Goal: Information Seeking & Learning: Compare options

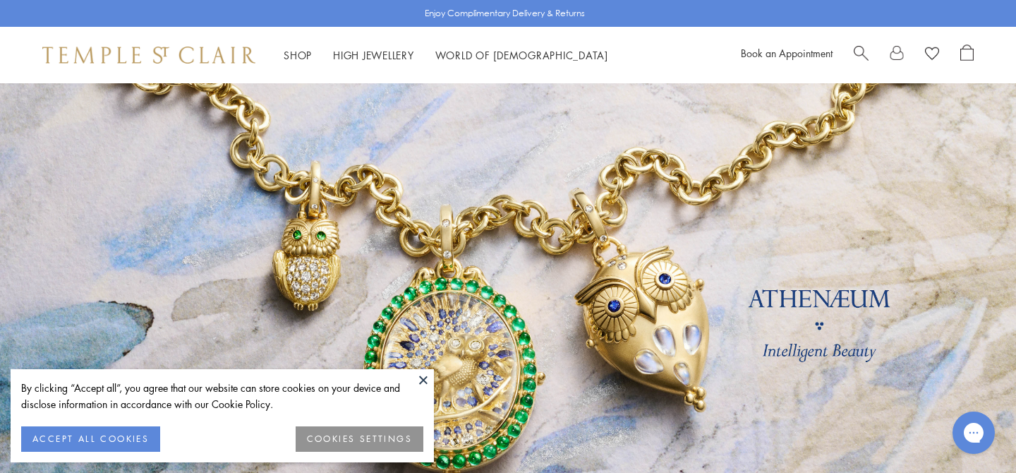
click at [420, 388] on button at bounding box center [423, 379] width 21 height 21
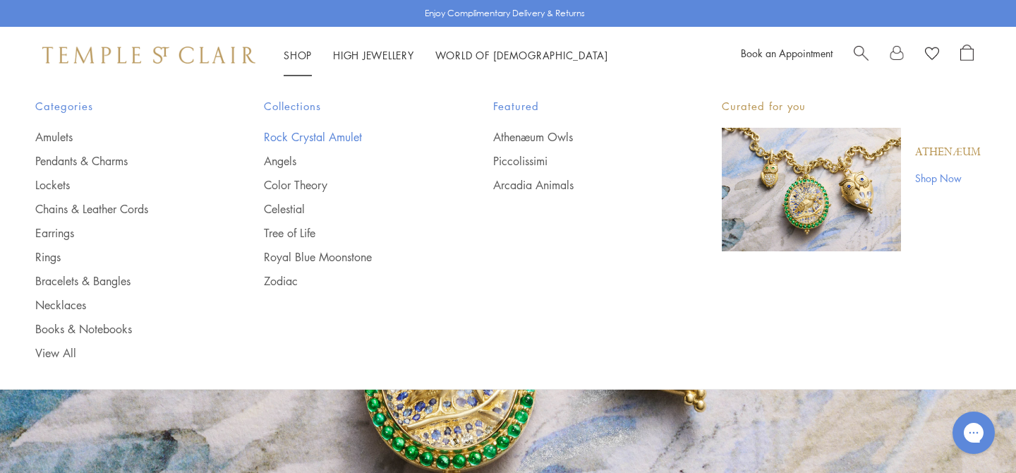
click at [305, 135] on link "Rock Crystal Amulet" at bounding box center [350, 137] width 172 height 16
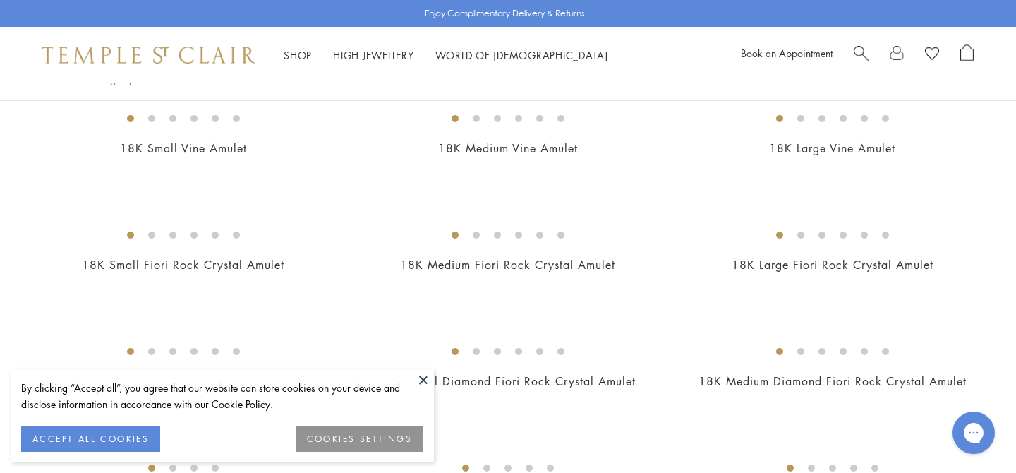
scroll to position [550, 0]
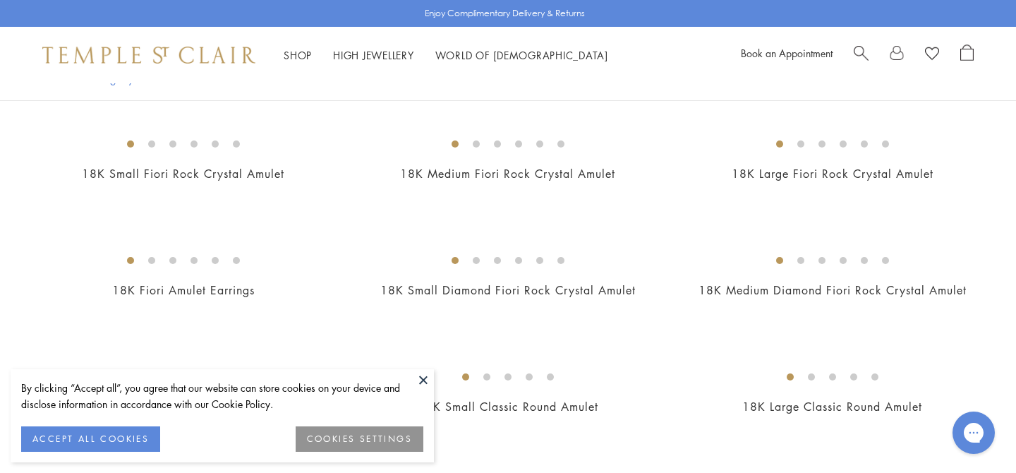
click at [135, 423] on div "By clicking “Accept all”, you agree that our website can store cookies on your …" at bounding box center [222, 402] width 402 height 47
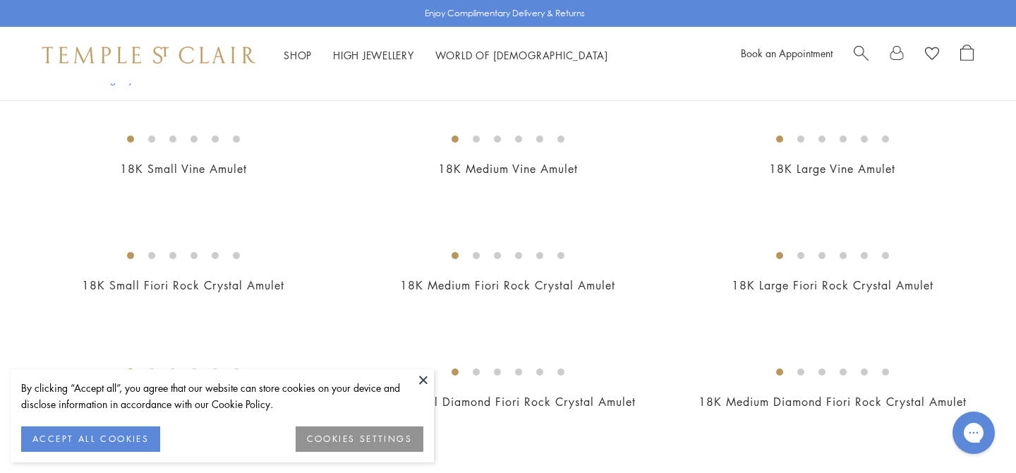
scroll to position [429, 0]
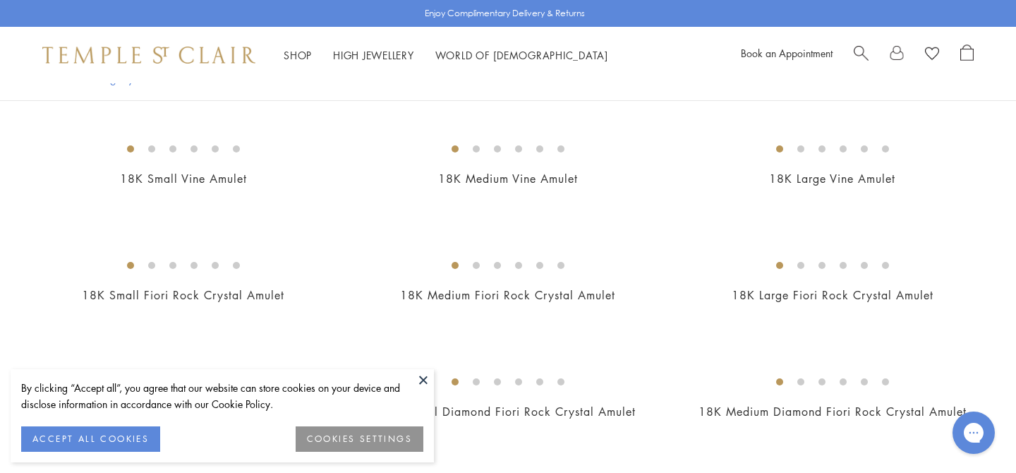
click at [0, 0] on img at bounding box center [0, 0] width 0 height 0
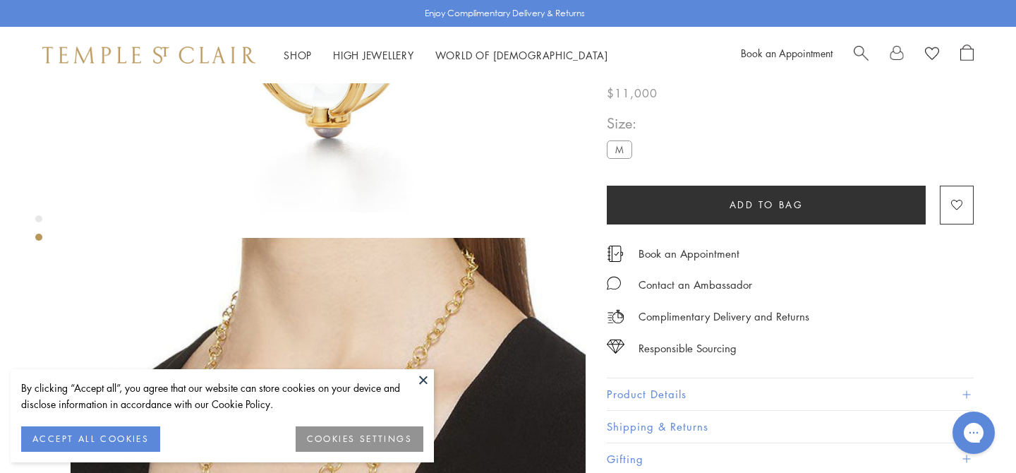
scroll to position [595, 0]
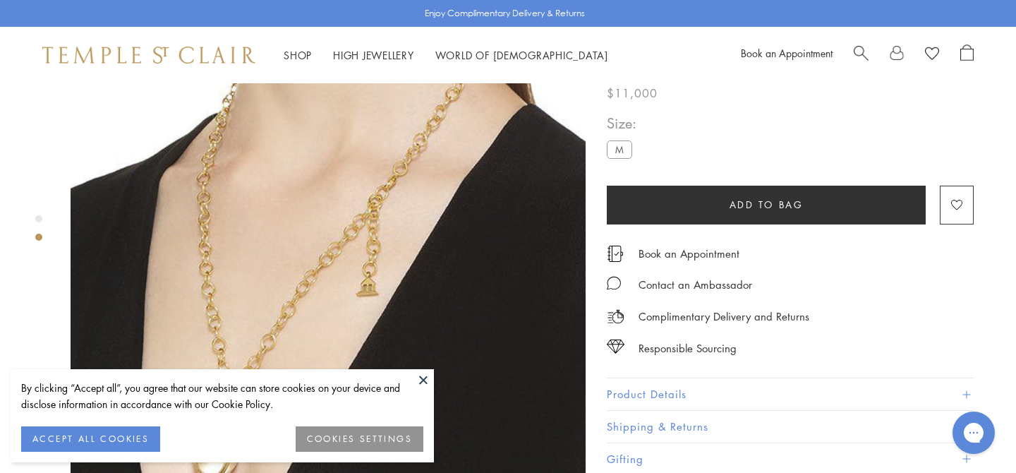
click at [628, 384] on button "Product Details" at bounding box center [790, 394] width 367 height 32
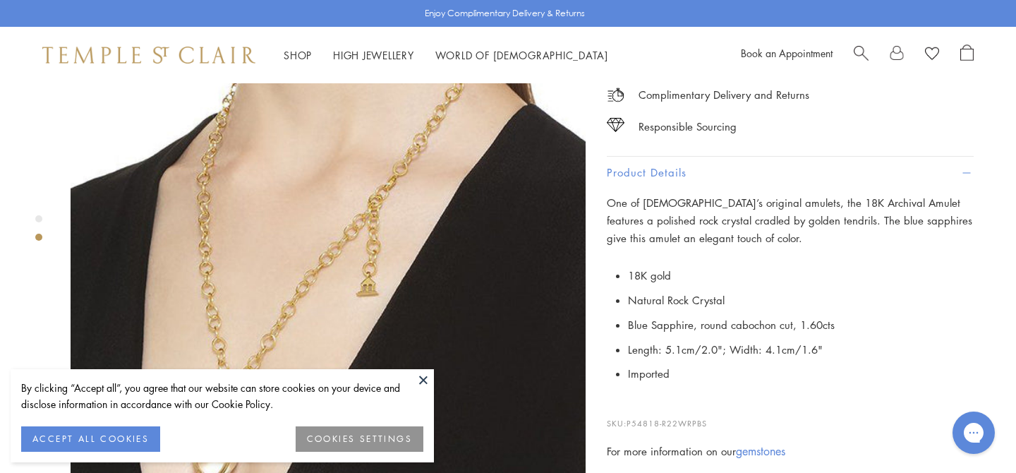
click at [410, 372] on div "By clicking “Accept all”, you agree that our website can store cookies on your …" at bounding box center [222, 415] width 423 height 93
click at [421, 377] on button at bounding box center [423, 379] width 21 height 21
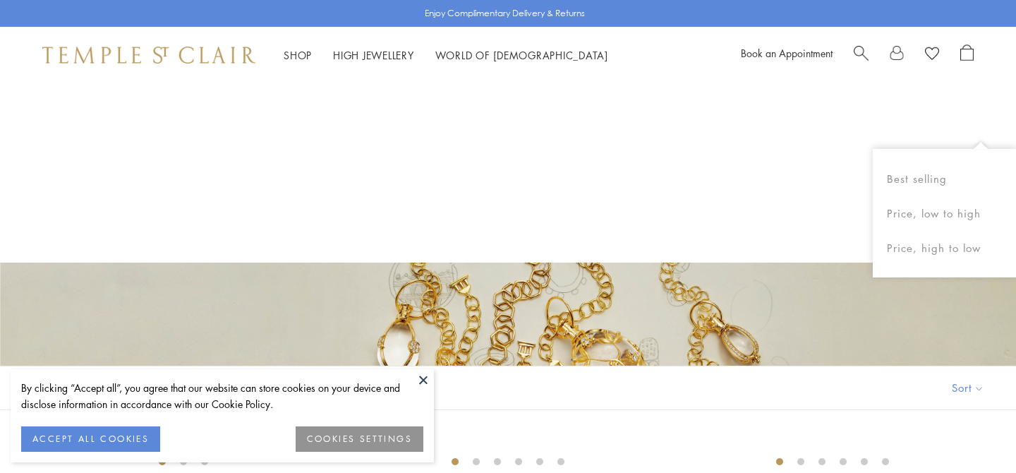
scroll to position [274, 0]
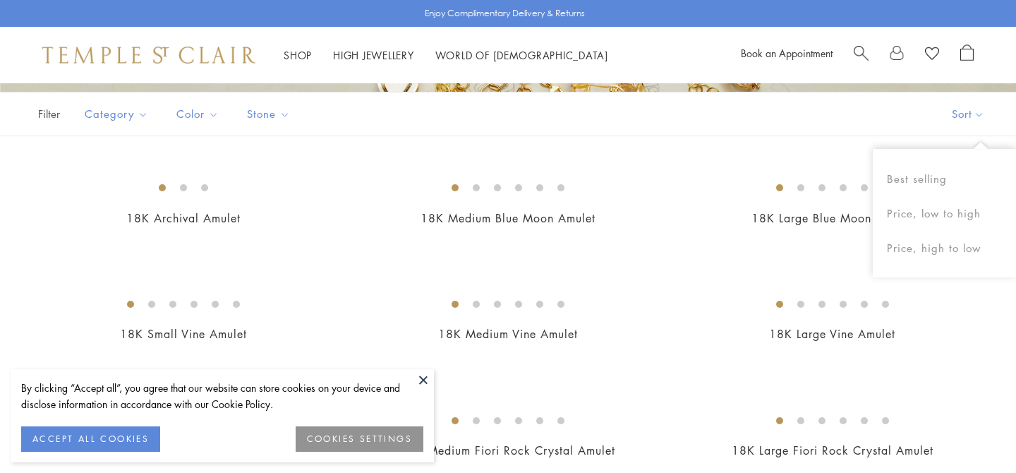
click at [967, 110] on button "Sort" at bounding box center [968, 113] width 96 height 43
click at [961, 122] on button "Sort" at bounding box center [968, 113] width 96 height 43
click at [939, 221] on button "Price, low to high" at bounding box center [943, 213] width 143 height 35
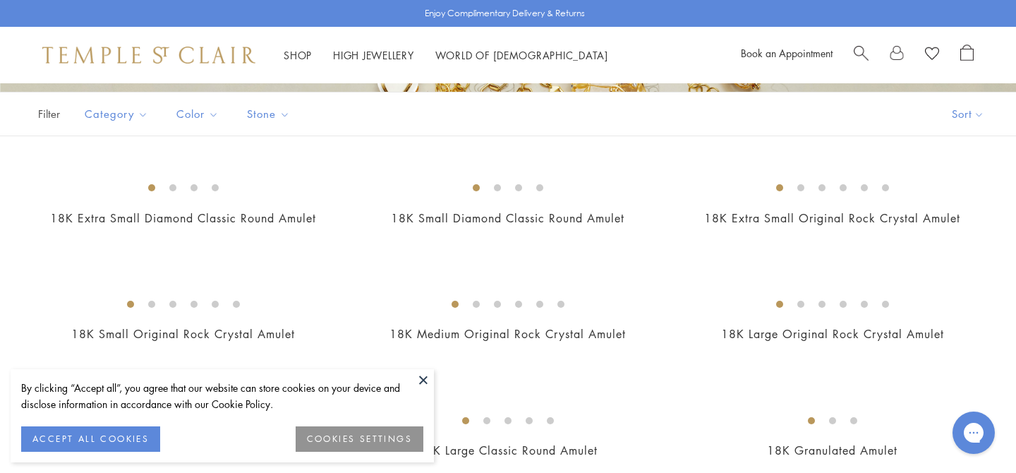
click at [420, 375] on button at bounding box center [423, 379] width 21 height 21
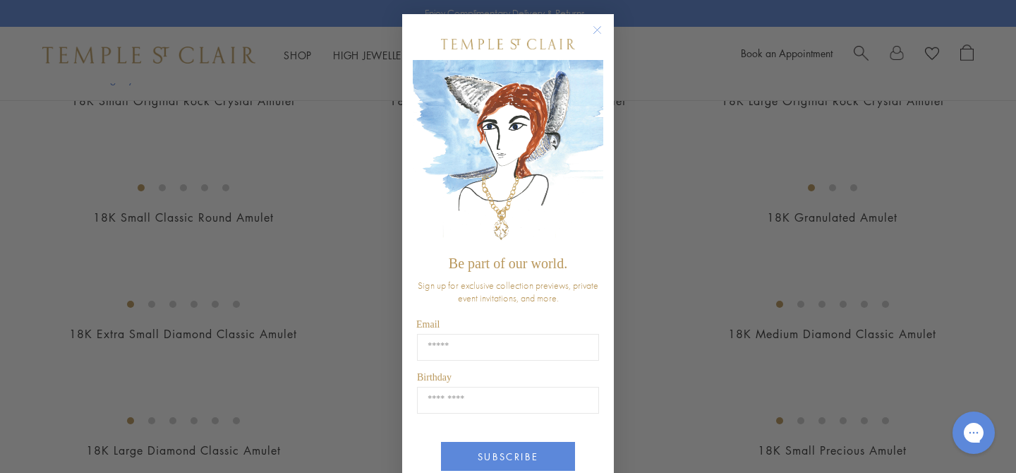
scroll to position [448, 0]
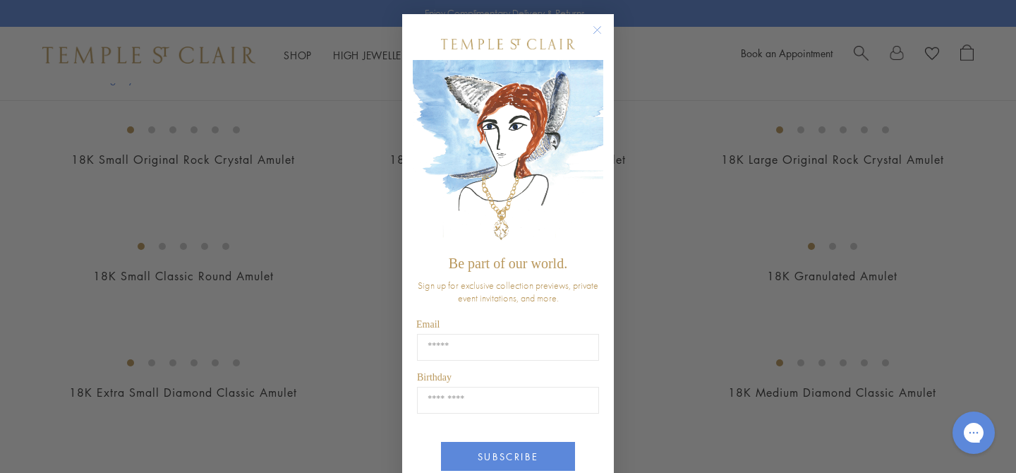
click at [356, 283] on div "Close dialog Be part of our world. Sign up for exclusive collection previews, p…" at bounding box center [508, 236] width 1016 height 473
click at [595, 32] on circle "Close dialog" at bounding box center [597, 30] width 17 height 17
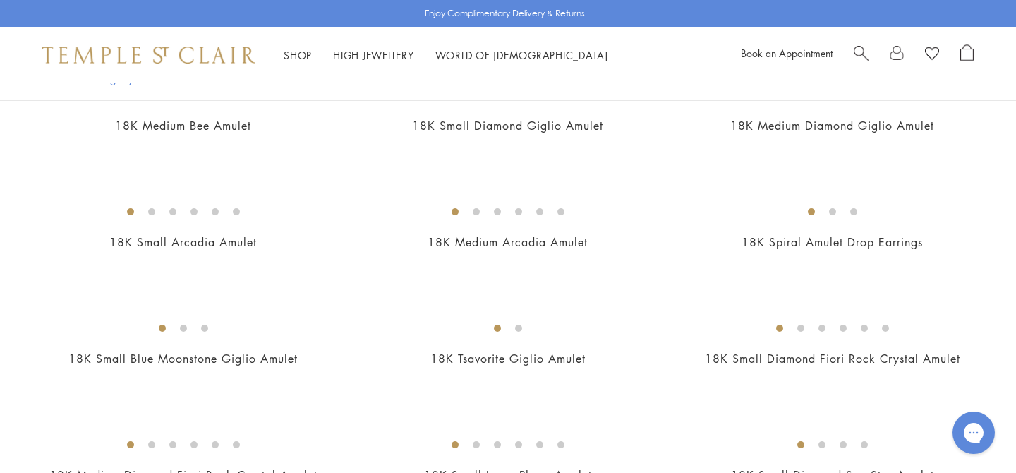
scroll to position [1609, 0]
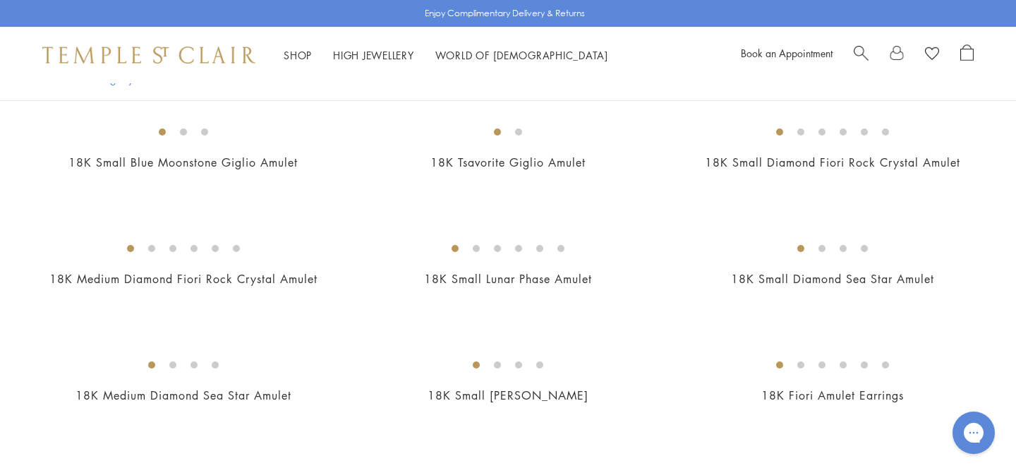
scroll to position [274, 0]
